Goal: Check status: Check status

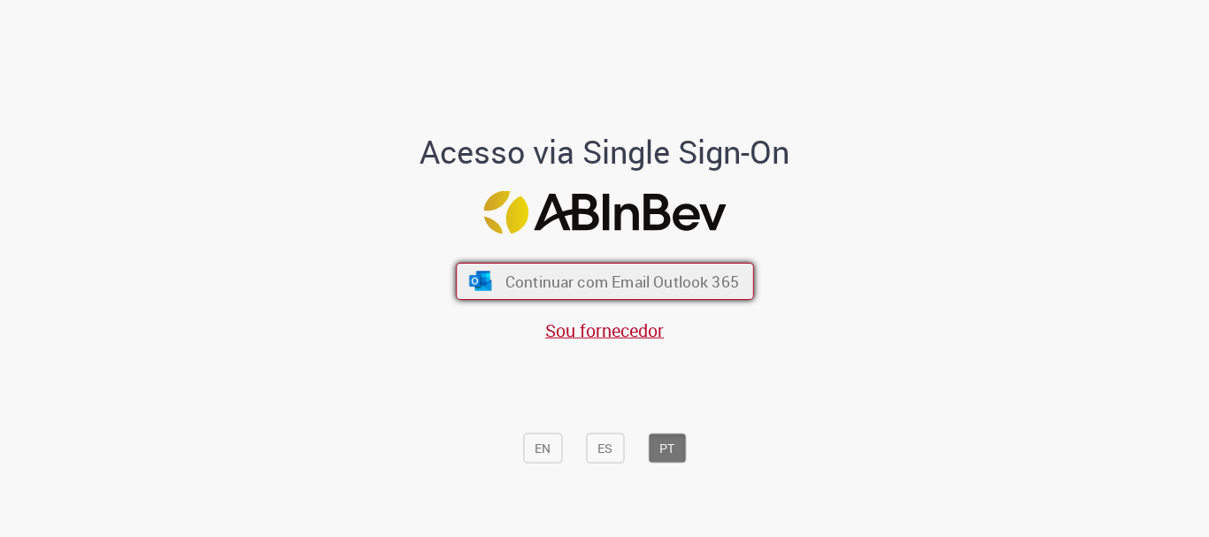
click at [572, 289] on span "Continuar com Email Outlook 365" at bounding box center [622, 282] width 234 height 20
click at [506, 279] on span "Continuar com Email Outlook 365" at bounding box center [622, 282] width 234 height 20
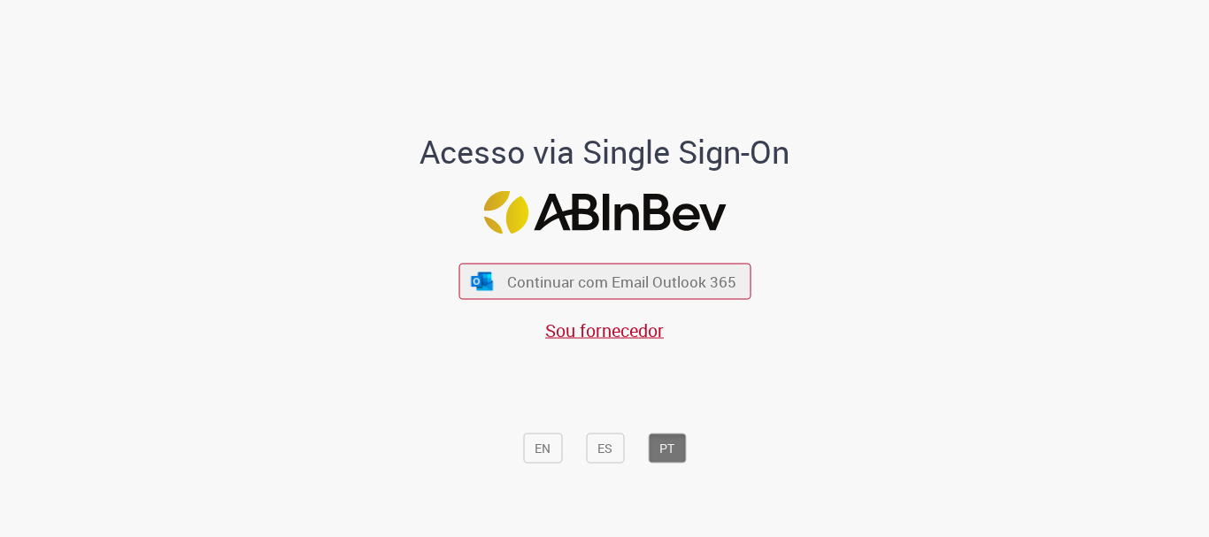
click at [572, 289] on span "Continuar com Email Outlook 365" at bounding box center [621, 282] width 229 height 20
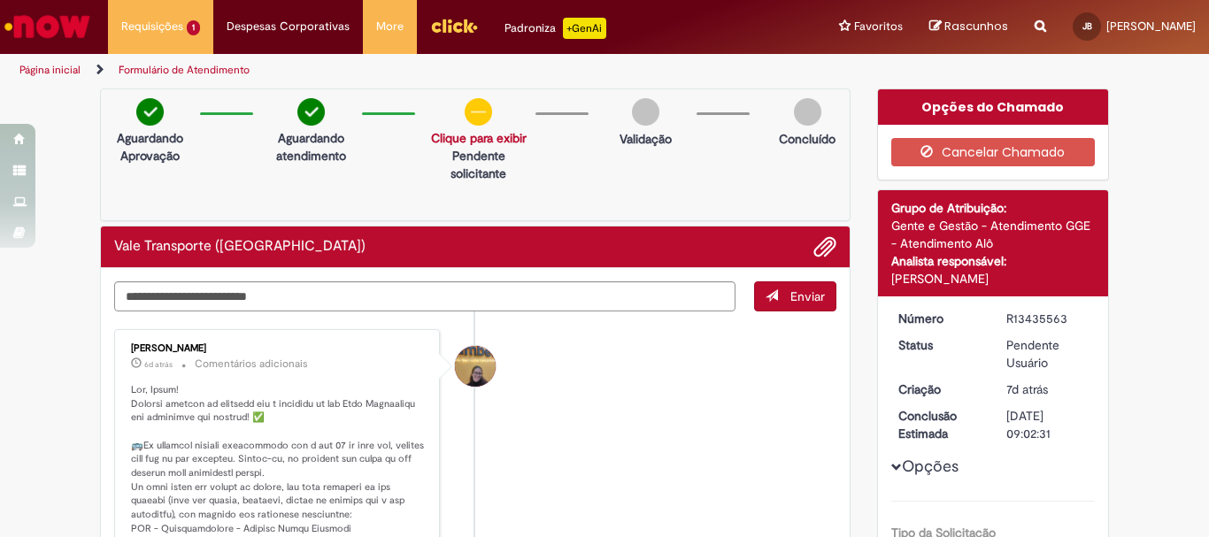
click at [478, 137] on link "Clique para exibir" at bounding box center [479, 138] width 96 height 16
click at [580, 174] on div "Aguardando Aprovação Aguardando atendimento Solicitação aprovada Clique para ex…" at bounding box center [475, 155] width 751 height 133
click at [463, 143] on link "Clique para exibir" at bounding box center [479, 138] width 96 height 16
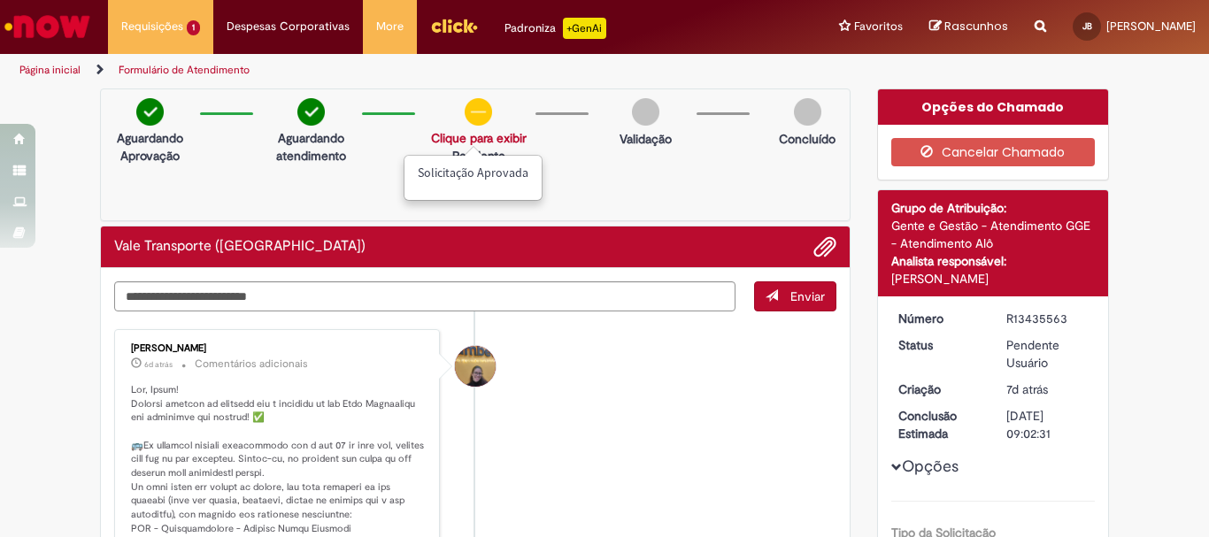
click at [546, 202] on div "Aguardando Aprovação Aguardando atendimento Solicitação aprovada Clique para ex…" at bounding box center [475, 155] width 751 height 133
click at [815, 244] on span "Adicionar anexos" at bounding box center [824, 247] width 21 height 21
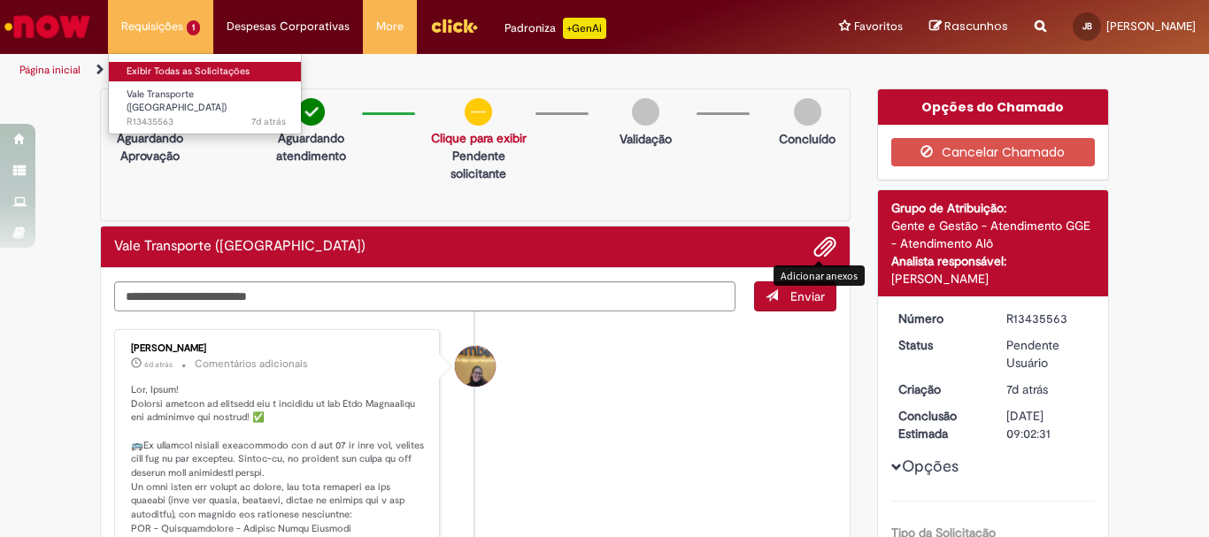
click at [178, 73] on link "Exibir Todas as Solicitações" at bounding box center [206, 71] width 195 height 19
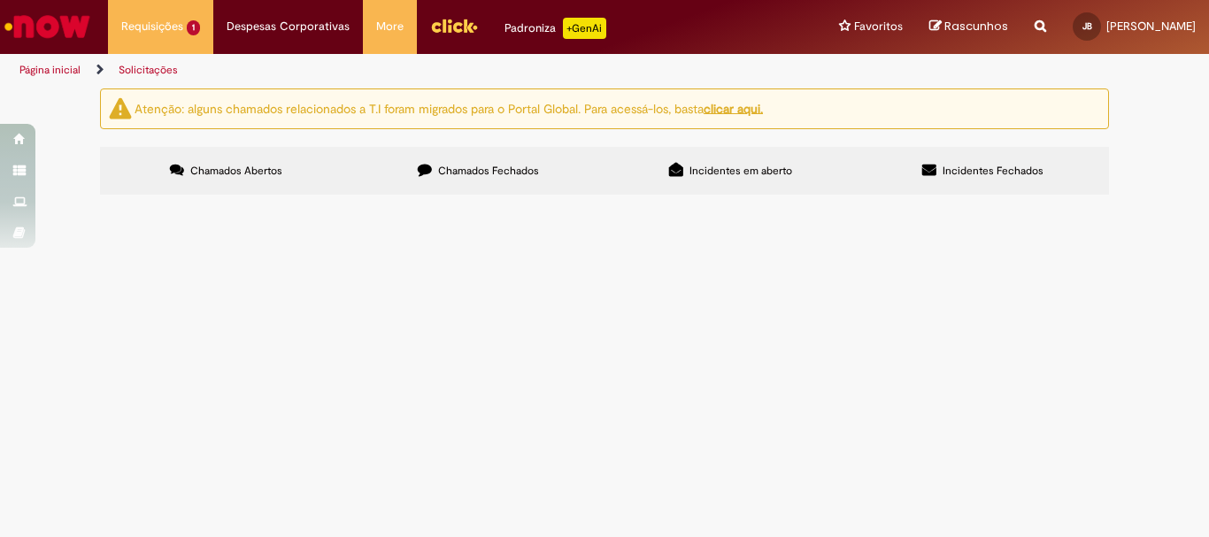
click at [0, 0] on div "Status" at bounding box center [0, 0] width 0 height 0
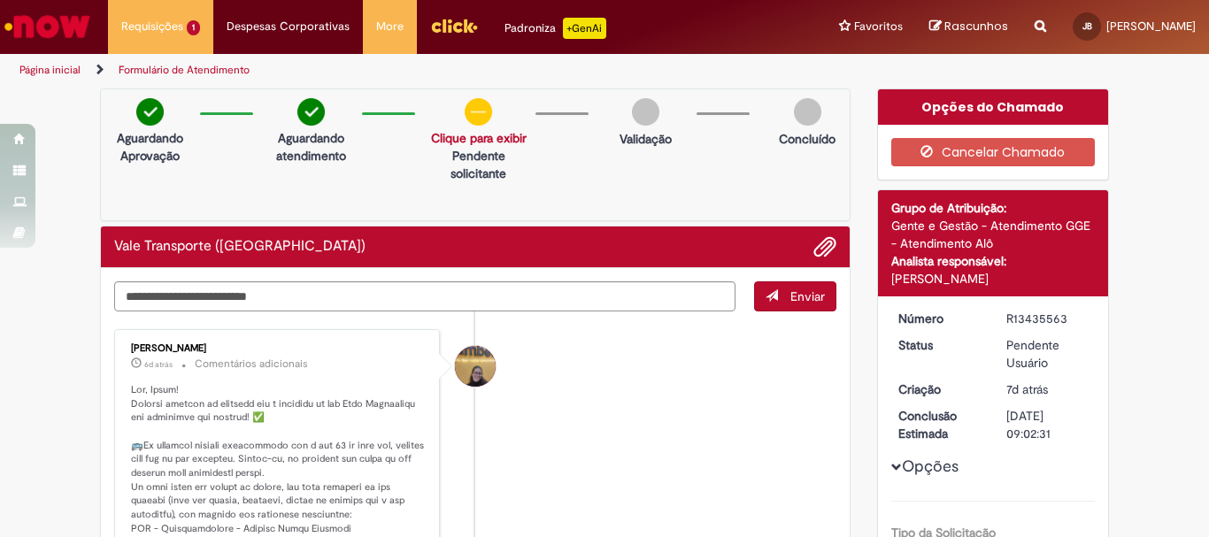
click at [906, 108] on div "Opções do Chamado" at bounding box center [993, 106] width 231 height 35
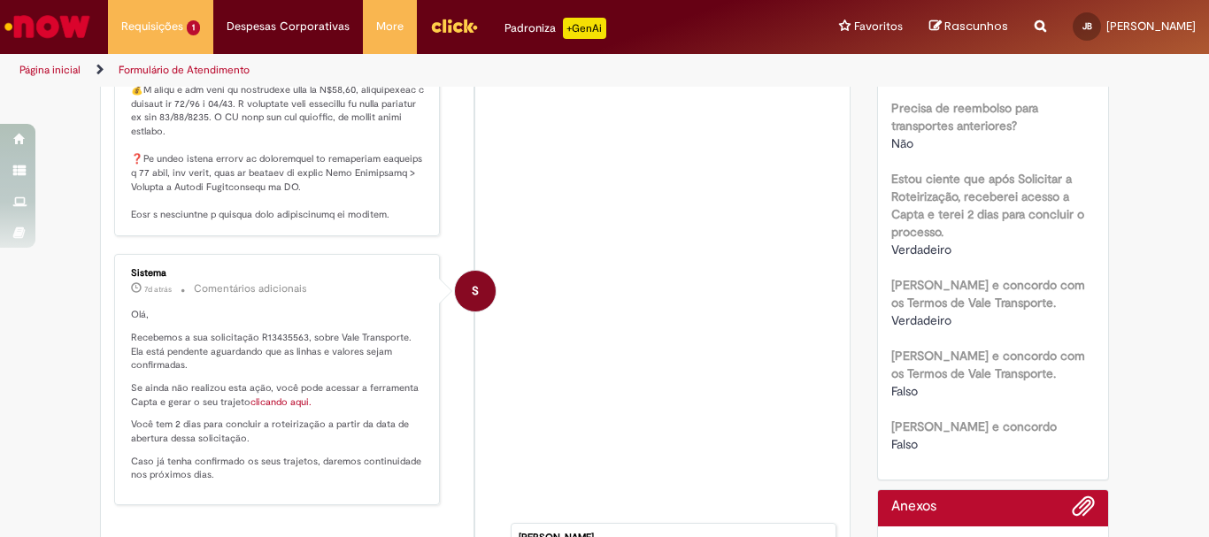
scroll to position [708, 0]
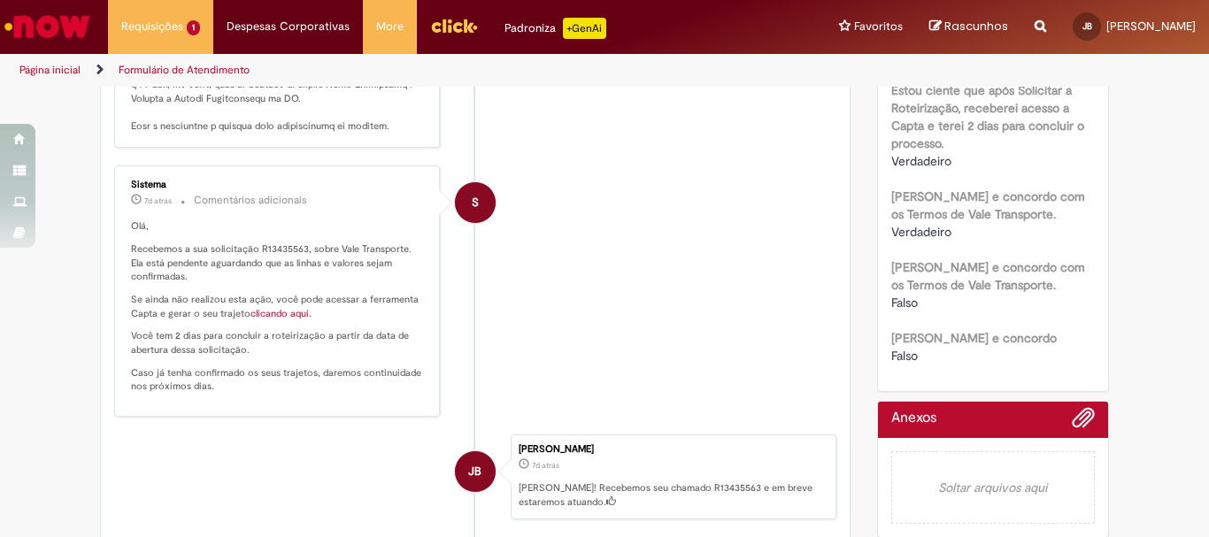
click at [958, 430] on div at bounding box center [993, 424] width 204 height 27
click at [1083, 429] on span "Adicionar anexos" at bounding box center [1083, 418] width 21 height 21
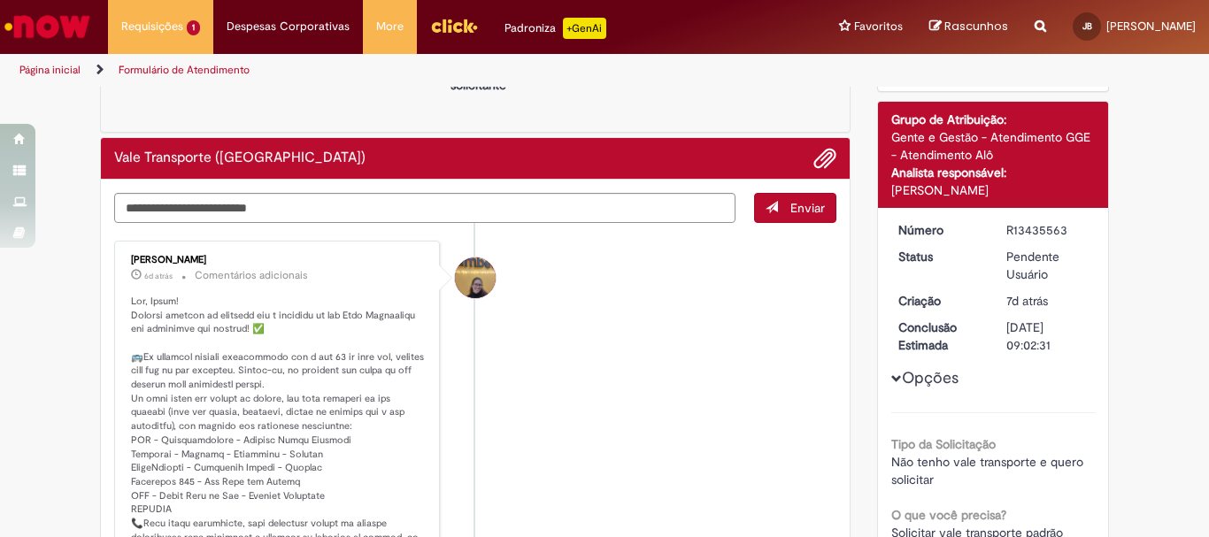
scroll to position [0, 0]
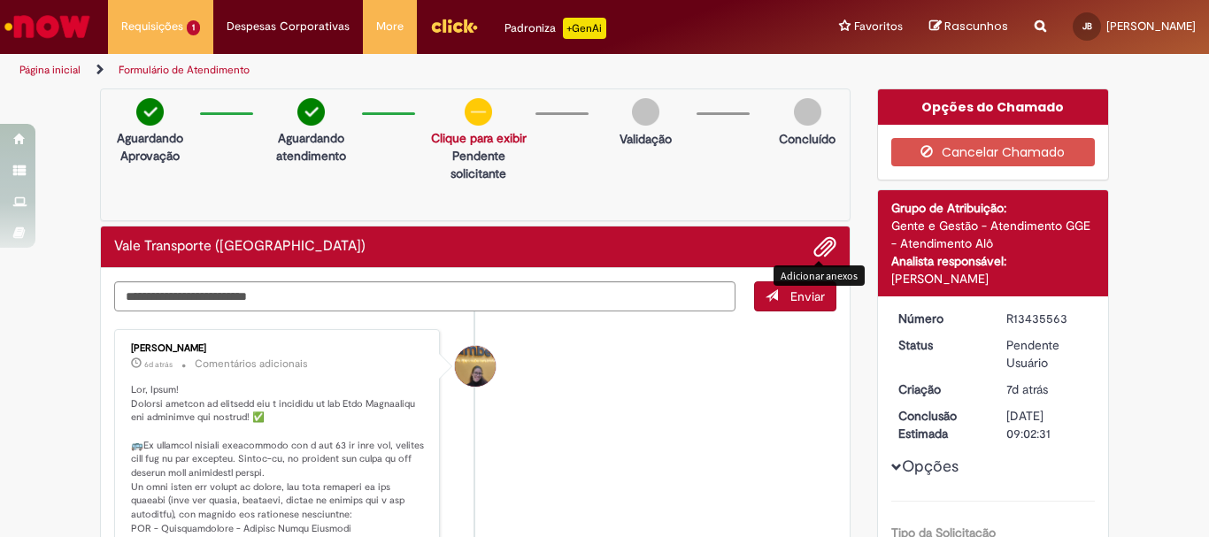
click at [814, 248] on span "Adicionar anexos" at bounding box center [824, 247] width 21 height 21
click at [637, 188] on div "Aguardando Aprovação Aguardando atendimento Solicitação aprovada Clique para ex…" at bounding box center [475, 155] width 751 height 133
